Goal: Transaction & Acquisition: Purchase product/service

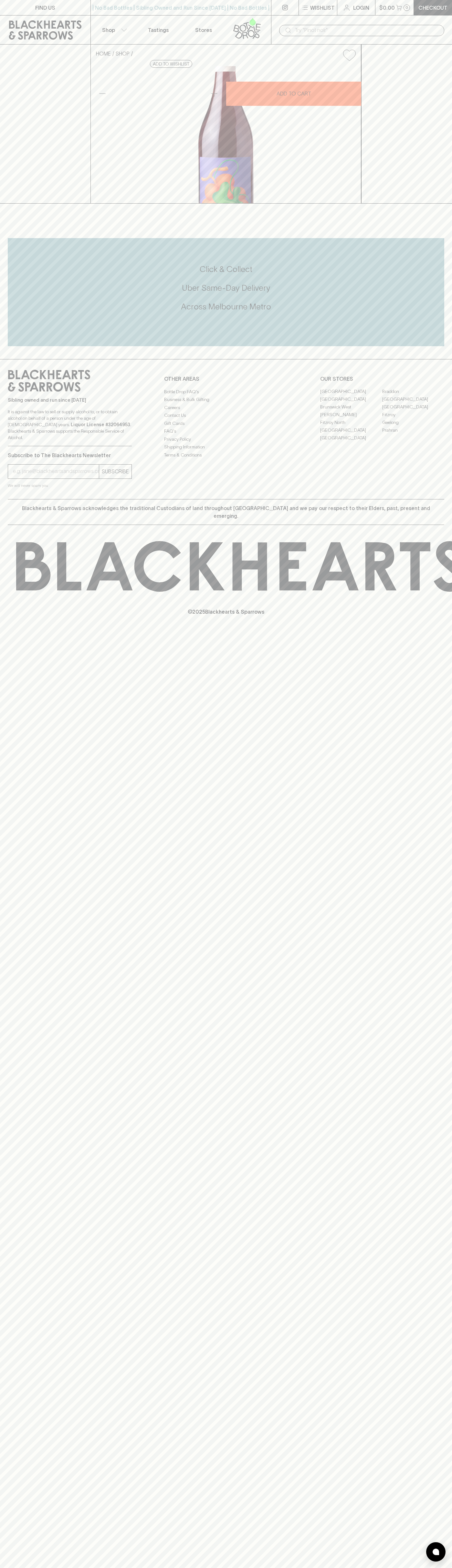
click at [378, 26] on input "text" at bounding box center [366, 30] width 144 height 10
click at [435, 293] on h5 "Uber Same-Day Delivery" at bounding box center [226, 287] width 436 height 10
click at [7, 1567] on html "FIND US | No Bad Bottles | Sibling Owned and Run Since [DATE] | No Bad Bottles …" at bounding box center [226, 784] width 452 height 1568
click at [27, 163] on div "HOME SHOP [GEOGRAPHIC_DATA] Red 2024 $30.00 Add to wishlist 10% discount when p…" at bounding box center [226, 124] width 452 height 159
